Goal: Navigation & Orientation: Find specific page/section

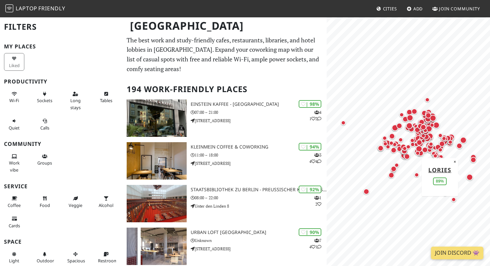
click at [468, 180] on div "Map marker" at bounding box center [469, 176] width 9 height 9
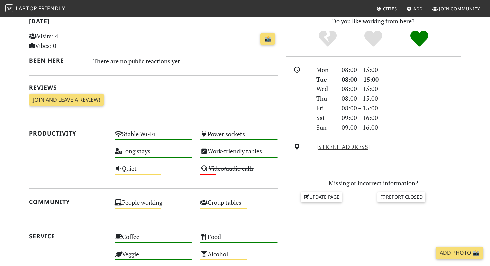
scroll to position [293, 0]
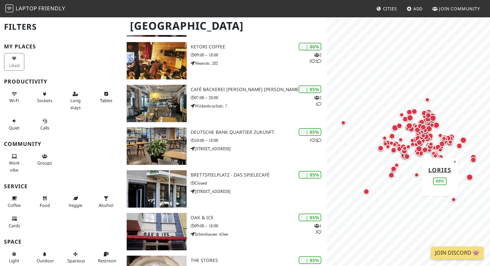
scroll to position [763, 0]
